Goal: Information Seeking & Learning: Find specific fact

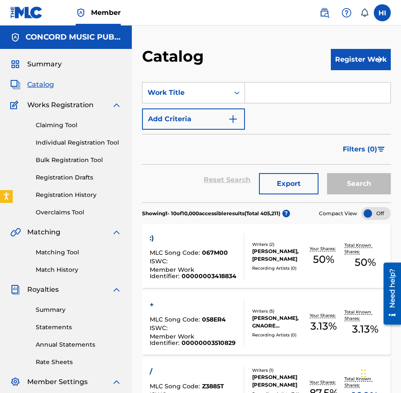
click at [209, 116] on button "Add Criteria" at bounding box center [193, 118] width 103 height 21
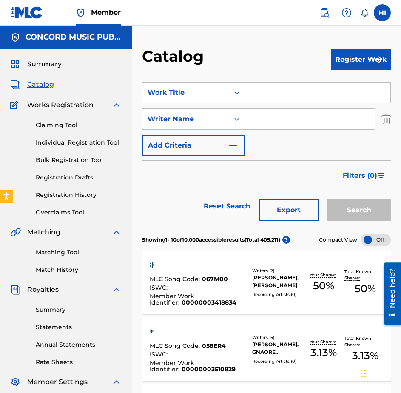
click at [262, 123] on input "Search Form" at bounding box center [310, 119] width 130 height 20
type input "wood"
click at [264, 100] on input "Search Form" at bounding box center [317, 92] width 145 height 20
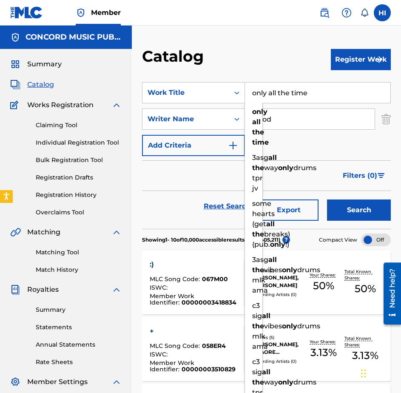
type input "only all the time"
click at [327, 199] on button "Search" at bounding box center [359, 209] width 64 height 21
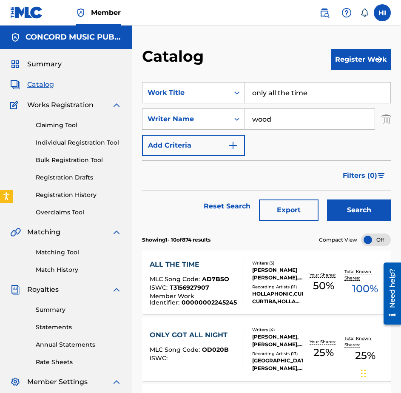
click at [327, 11] on img at bounding box center [324, 13] width 10 height 10
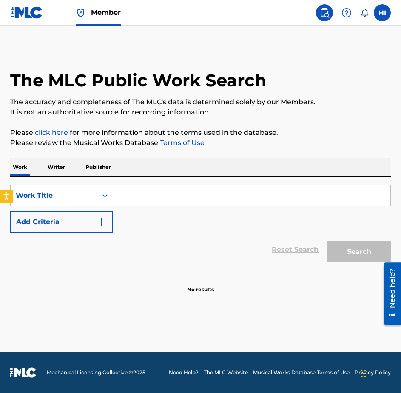
click at [131, 199] on input "Search Form" at bounding box center [251, 195] width 277 height 20
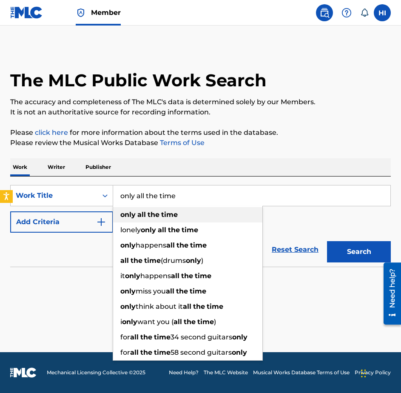
type input "only all the time"
click at [151, 219] on div "only all the time" at bounding box center [187, 214] width 149 height 15
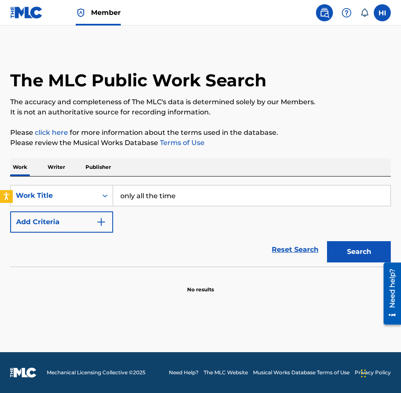
click at [68, 231] on button "Add Criteria" at bounding box center [61, 221] width 103 height 21
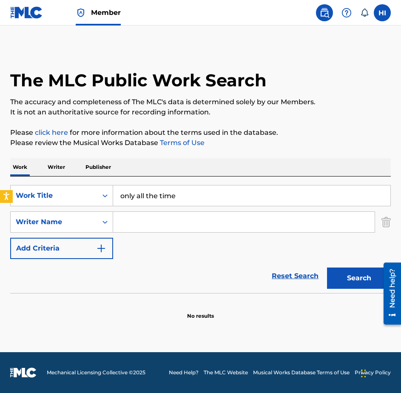
click at [144, 226] on input "Search Form" at bounding box center [243, 222] width 261 height 20
type input "wood"
click at [327, 267] on button "Search" at bounding box center [359, 277] width 64 height 21
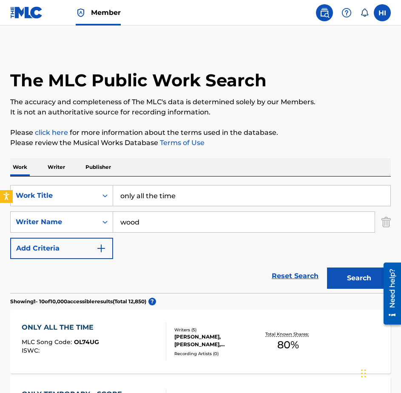
scroll to position [99, 0]
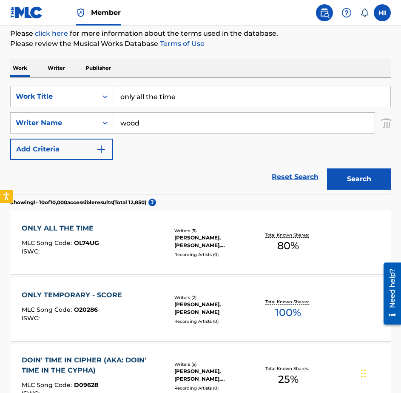
click at [133, 244] on div "ONLY ALL THE TIME MLC Song Code : OL74UG ISWC :" at bounding box center [94, 242] width 145 height 38
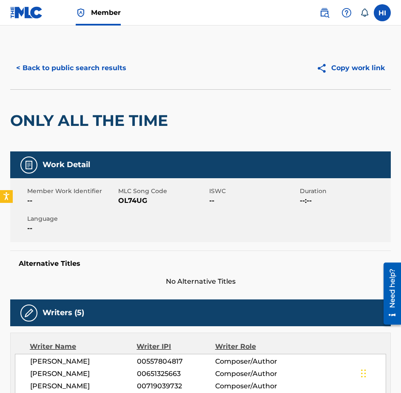
click at [67, 70] on button "< Back to public search results" at bounding box center [71, 67] width 122 height 21
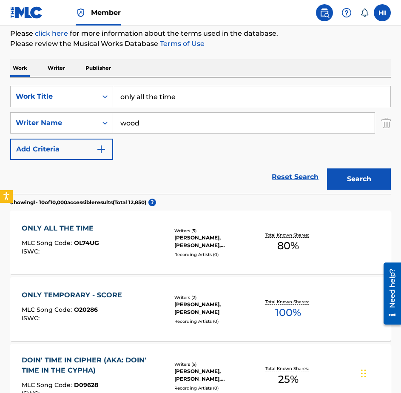
click at [156, 99] on input "only all the time" at bounding box center [251, 96] width 277 height 20
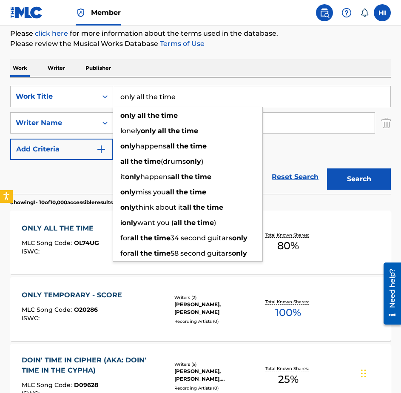
click at [156, 99] on input "only all the time" at bounding box center [251, 96] width 277 height 20
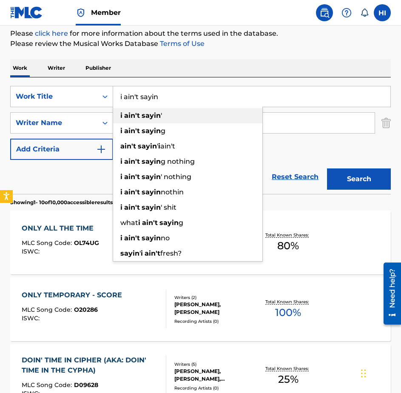
click at [163, 113] on div "i ain't sayin '" at bounding box center [187, 115] width 149 height 15
type input "i ain't sayin'"
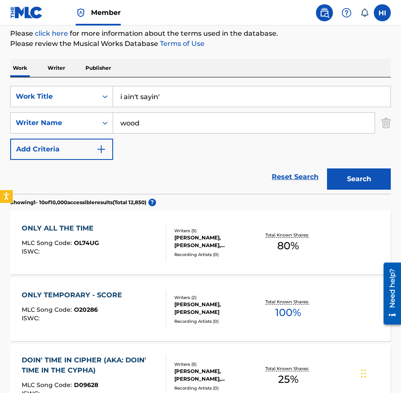
click at [364, 170] on button "Search" at bounding box center [359, 178] width 64 height 21
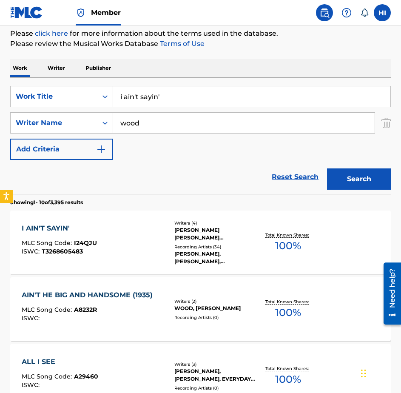
click at [114, 247] on div "I AIN'T SAYIN' MLC Song Code : I24QJU ISWC : T3268605483" at bounding box center [94, 242] width 145 height 38
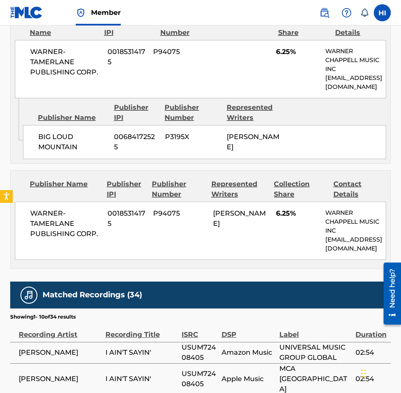
scroll to position [992, 0]
